Goal: Task Accomplishment & Management: Complete application form

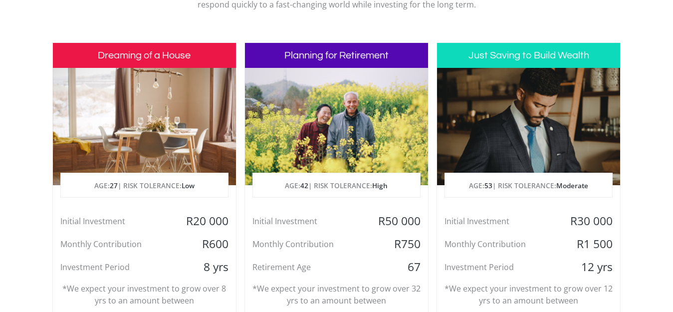
scroll to position [449, 0]
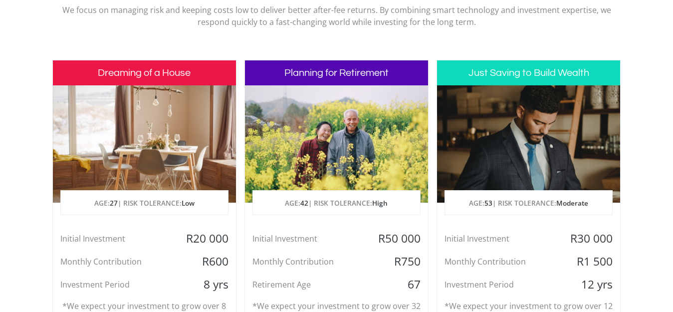
click at [573, 77] on h3 "Just Saving to Build Wealth" at bounding box center [528, 72] width 183 height 25
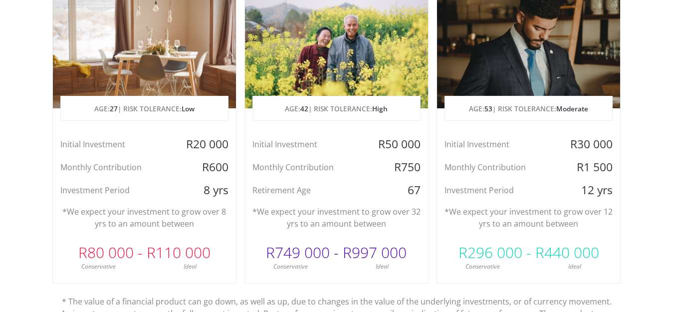
scroll to position [549, 0]
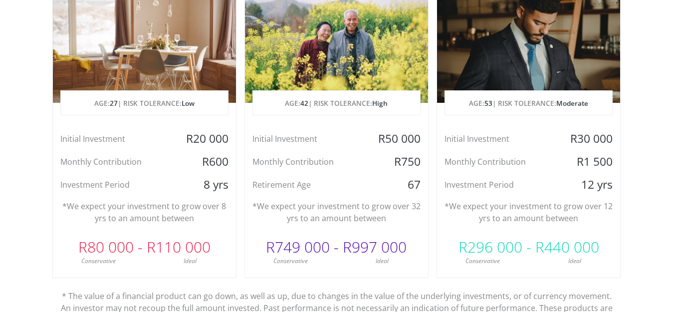
click at [547, 107] on p "AGE: 53 | RISK TOLERANCE: Moderate" at bounding box center [528, 103] width 167 height 25
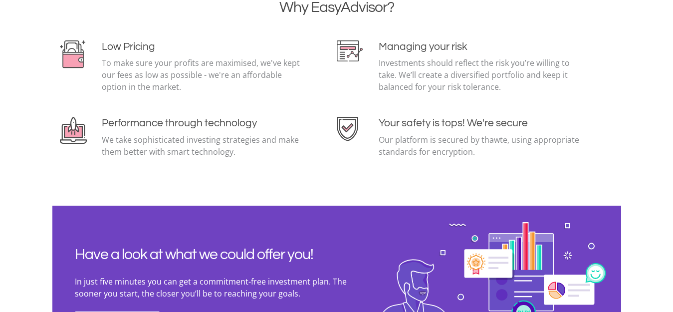
scroll to position [2297, 0]
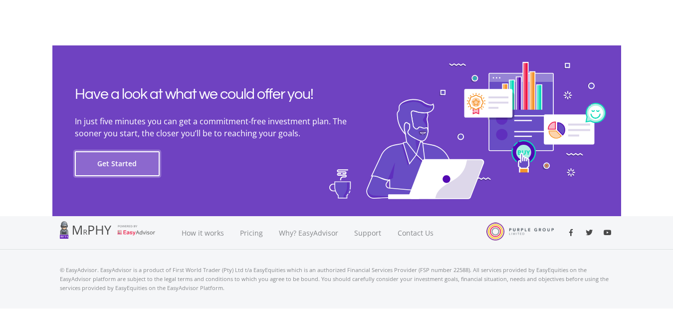
click at [145, 167] on button "Get Started" at bounding box center [117, 163] width 85 height 25
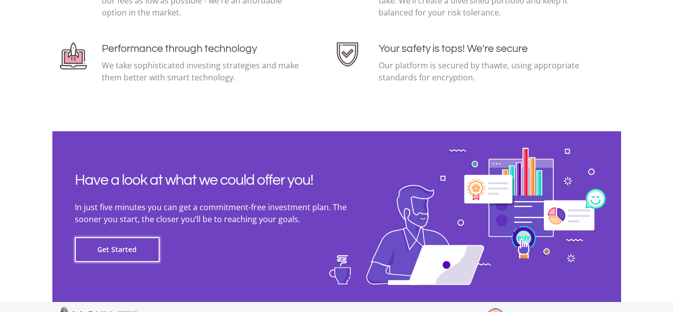
scroll to position [2114, 0]
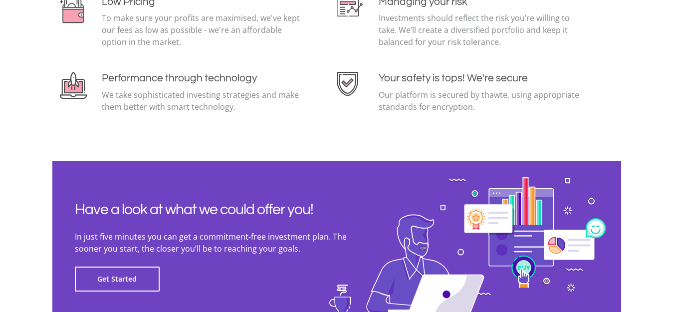
scroll to position [2314, 0]
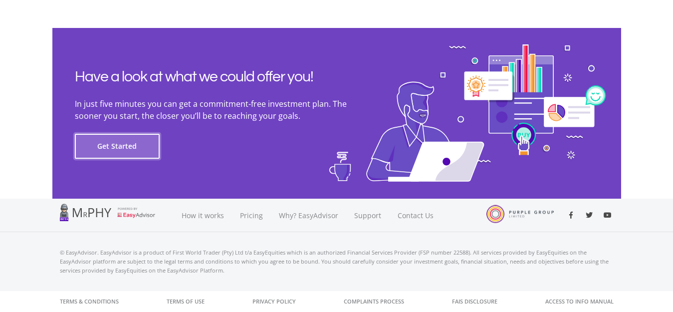
click at [126, 141] on button "Get Started" at bounding box center [117, 146] width 85 height 25
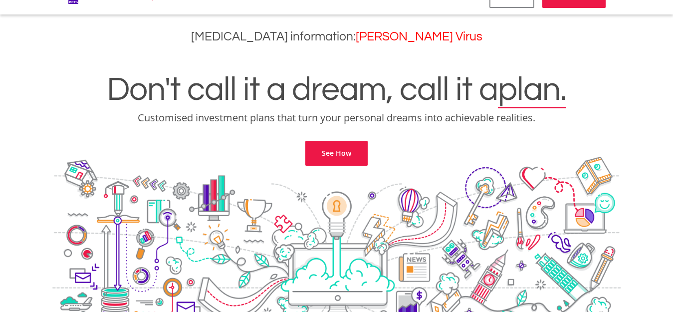
scroll to position [0, 0]
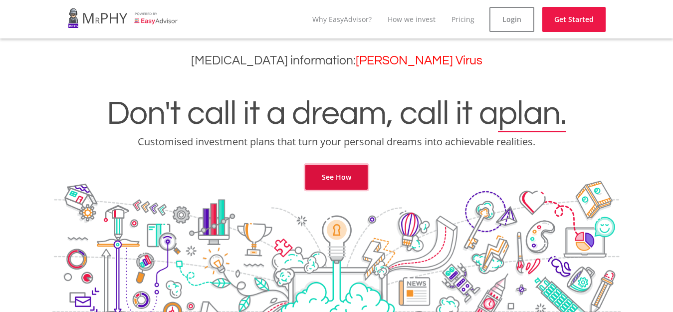
click at [351, 180] on link "See How" at bounding box center [337, 177] width 62 height 25
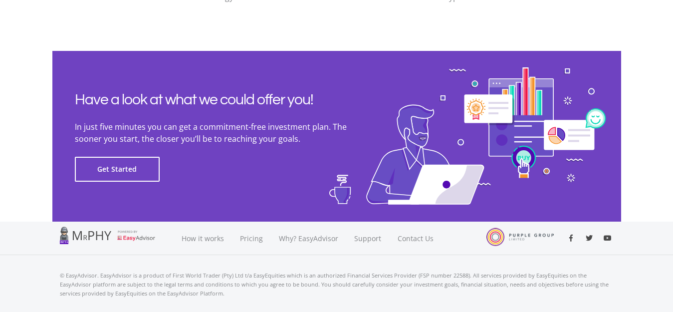
scroll to position [2314, 0]
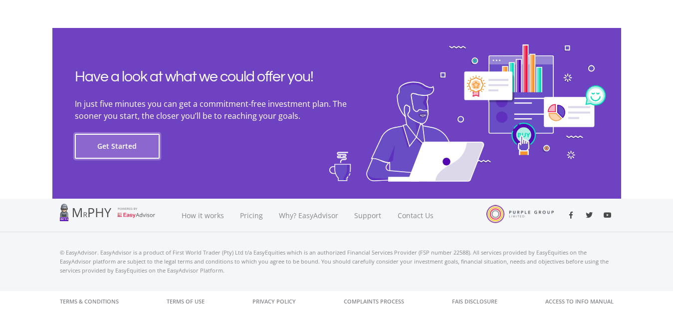
click at [121, 148] on button "Get Started" at bounding box center [117, 146] width 85 height 25
